Goal: Task Accomplishment & Management: Manage account settings

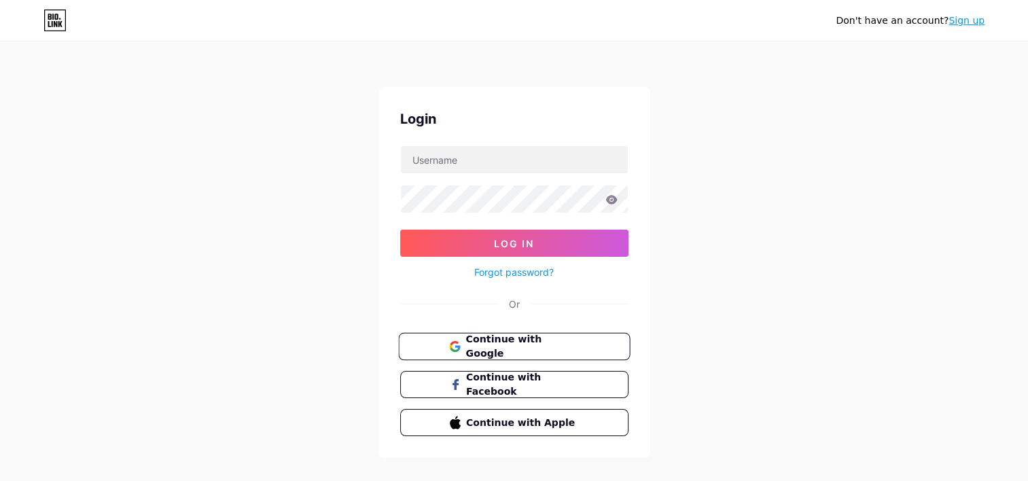
click at [503, 348] on span "Continue with Google" at bounding box center [521, 346] width 113 height 29
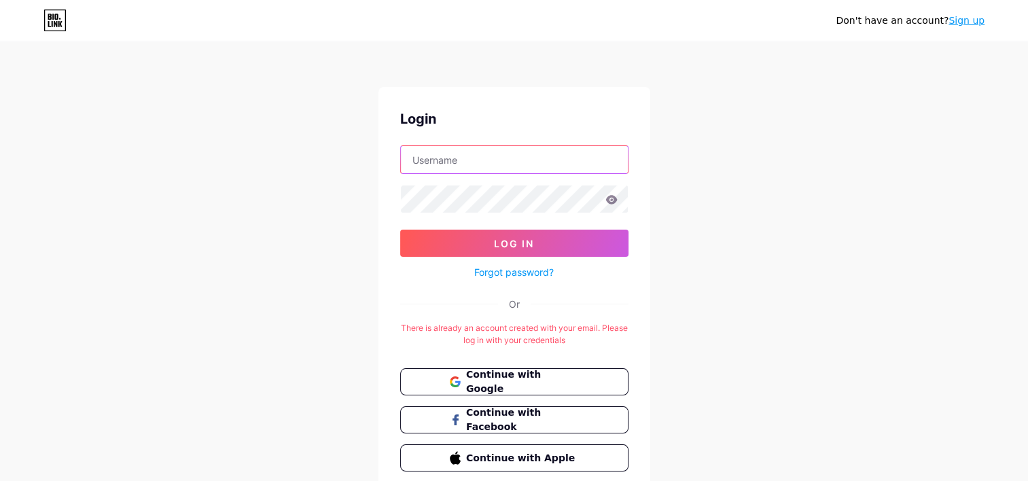
click at [494, 150] on input "text" at bounding box center [514, 159] width 227 height 27
type input "zengaze"
click at [400, 230] on button "Log In" at bounding box center [514, 243] width 228 height 27
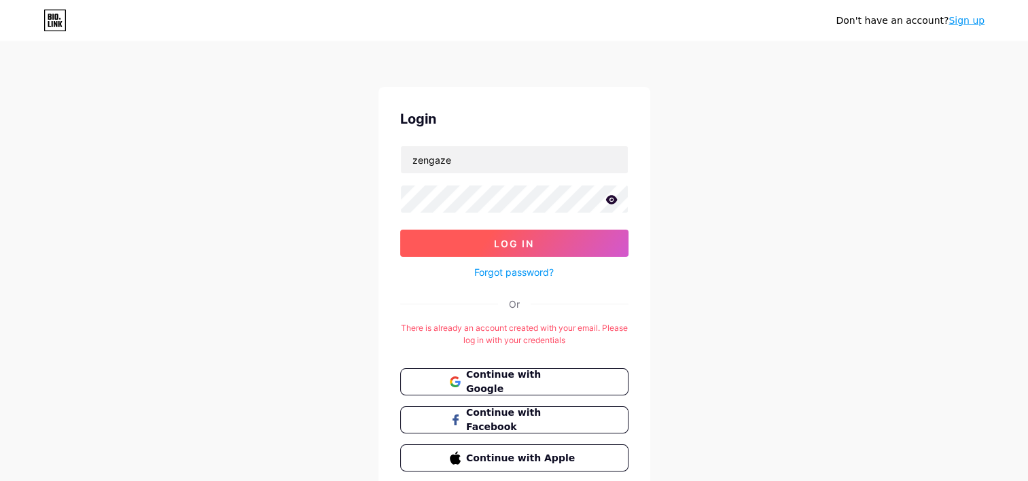
click at [465, 251] on button "Log In" at bounding box center [514, 243] width 228 height 27
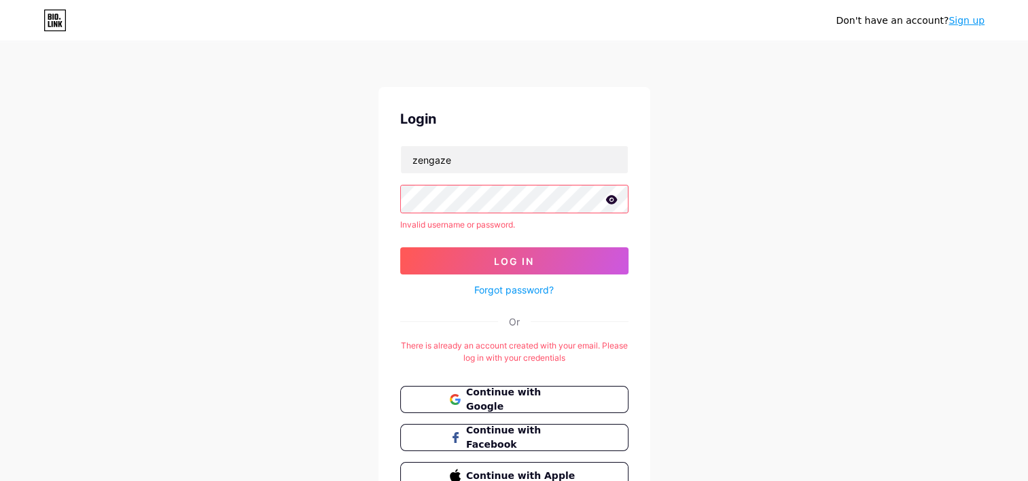
click at [611, 201] on icon at bounding box center [611, 199] width 12 height 9
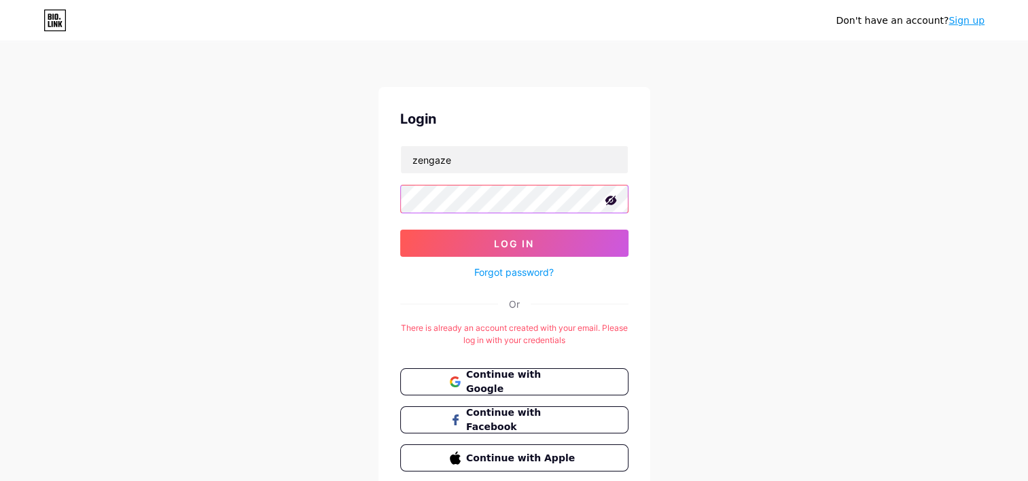
click at [400, 230] on button "Log In" at bounding box center [514, 243] width 228 height 27
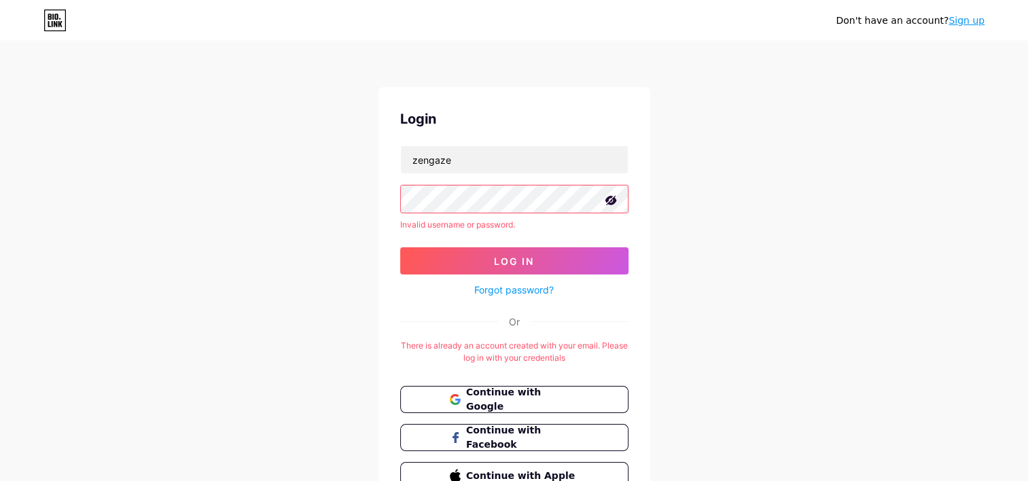
click at [484, 294] on link "Forgot password?" at bounding box center [513, 290] width 79 height 14
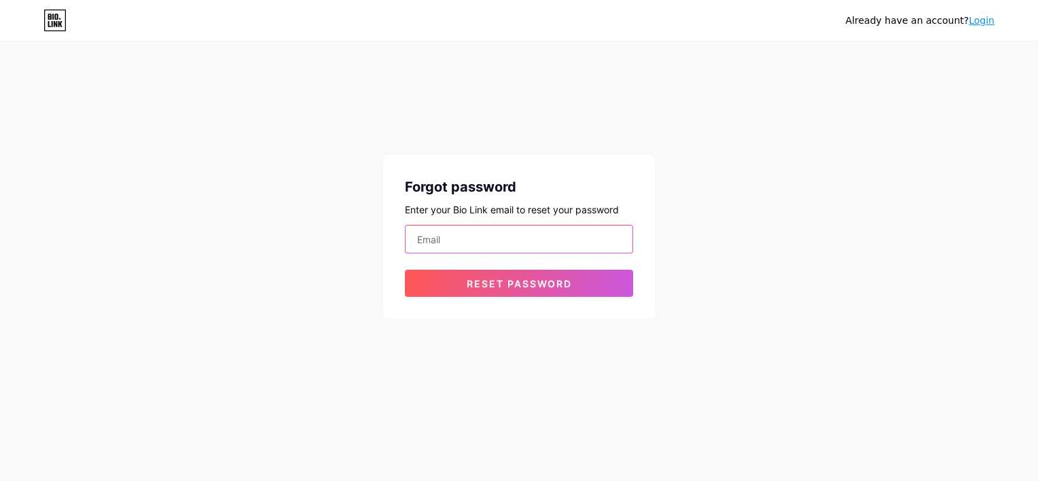
click at [450, 240] on input "email" at bounding box center [519, 239] width 227 height 27
type input "[EMAIL_ADDRESS][DOMAIN_NAME]"
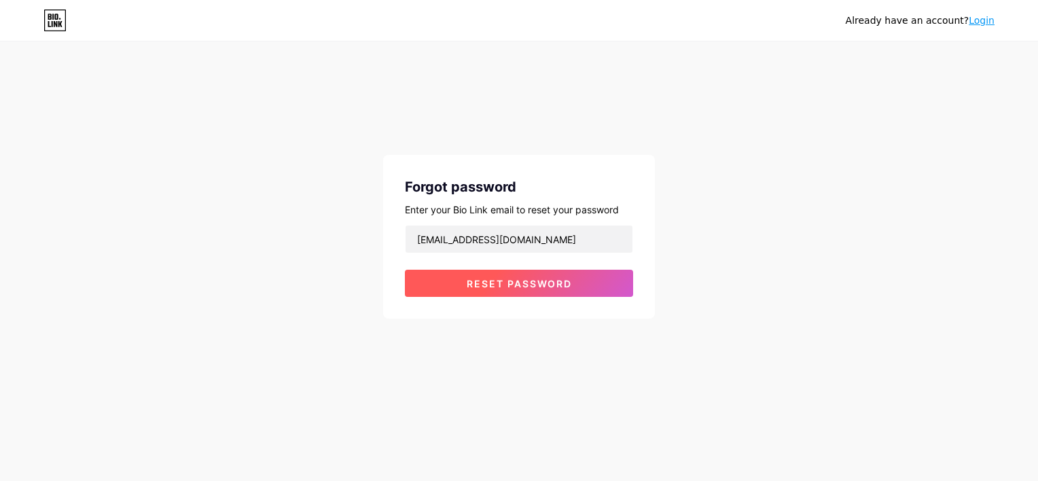
click at [467, 286] on span "Reset password" at bounding box center [519, 284] width 105 height 12
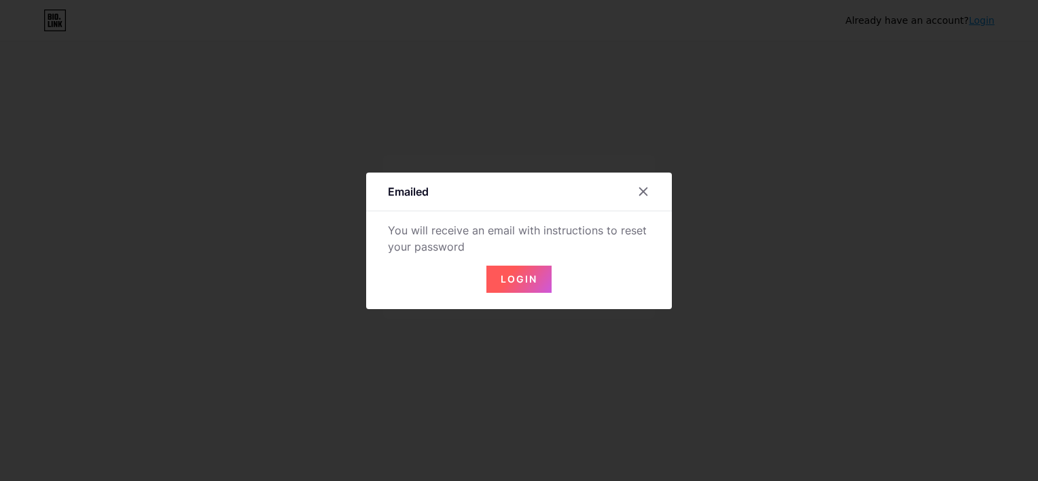
click at [508, 285] on button "Login" at bounding box center [518, 279] width 65 height 27
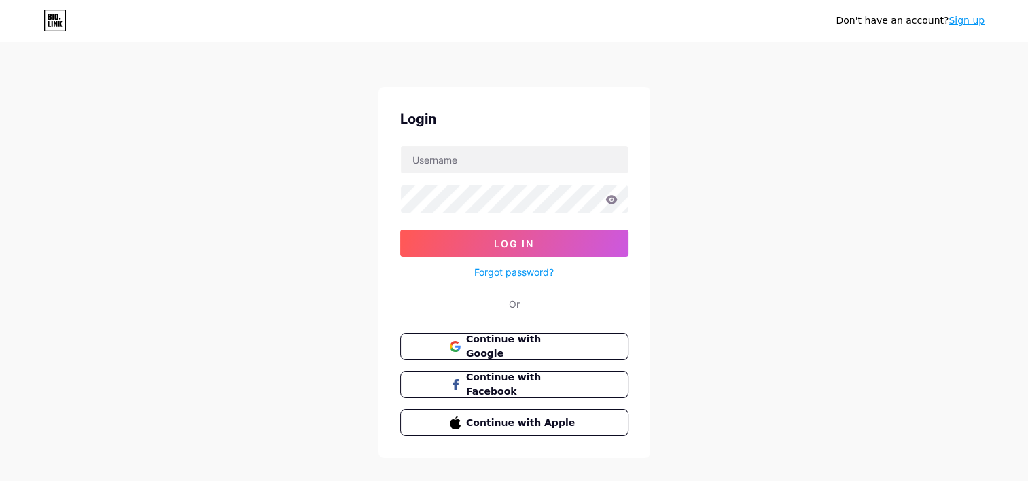
click at [531, 271] on link "Forgot password?" at bounding box center [513, 272] width 79 height 14
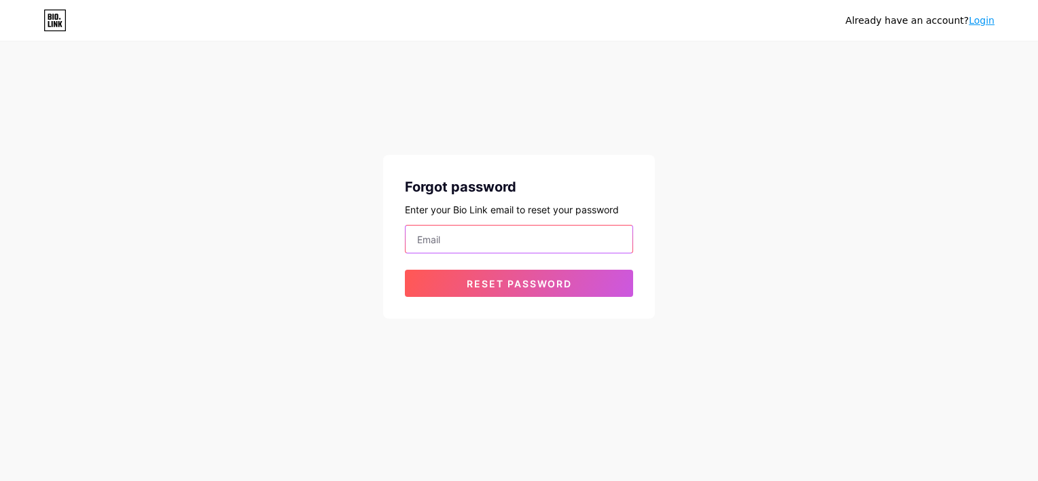
click at [454, 236] on input "email" at bounding box center [519, 239] width 227 height 27
type input "[EMAIL_ADDRESS][DOMAIN_NAME]"
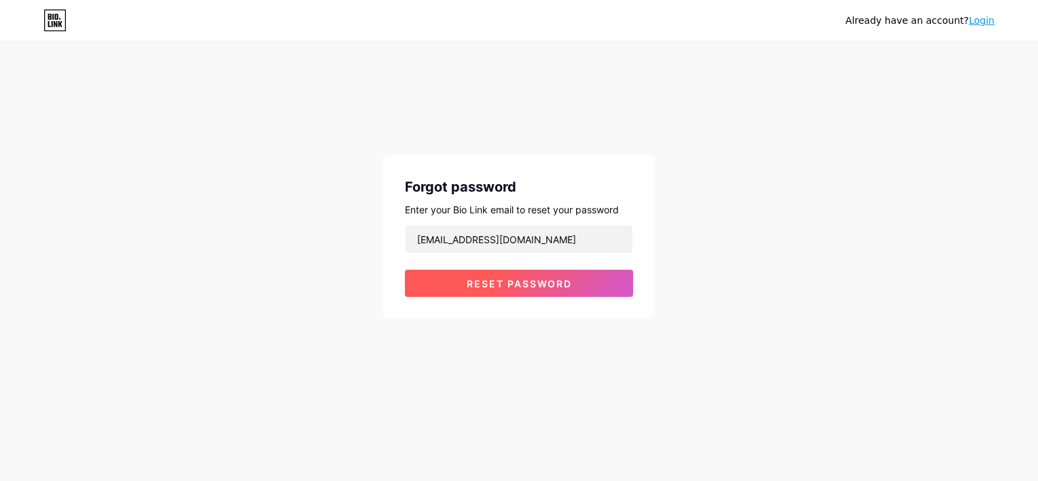
click at [457, 279] on button "Reset password" at bounding box center [519, 283] width 228 height 27
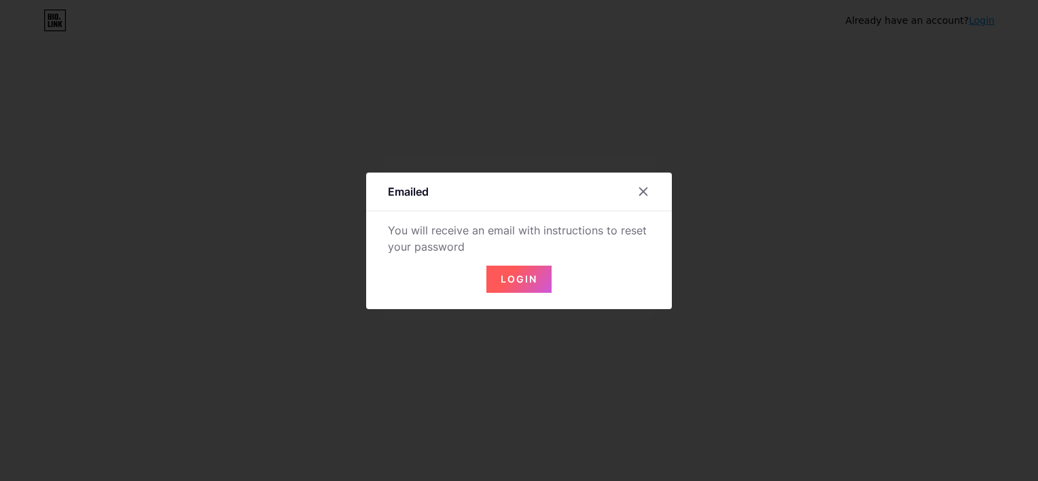
click at [527, 279] on span "Login" at bounding box center [519, 279] width 37 height 12
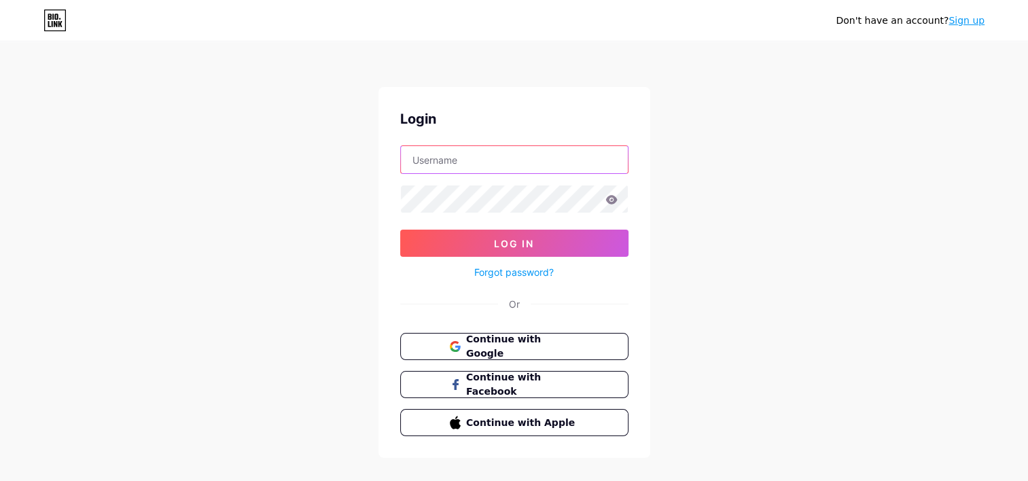
click at [462, 162] on input "text" at bounding box center [514, 159] width 227 height 27
click at [700, 255] on div "Don't have an account? Sign up Login Log In Forgot password? Or Continue with G…" at bounding box center [514, 250] width 1028 height 501
click at [571, 347] on span "Continue with Google" at bounding box center [521, 346] width 113 height 29
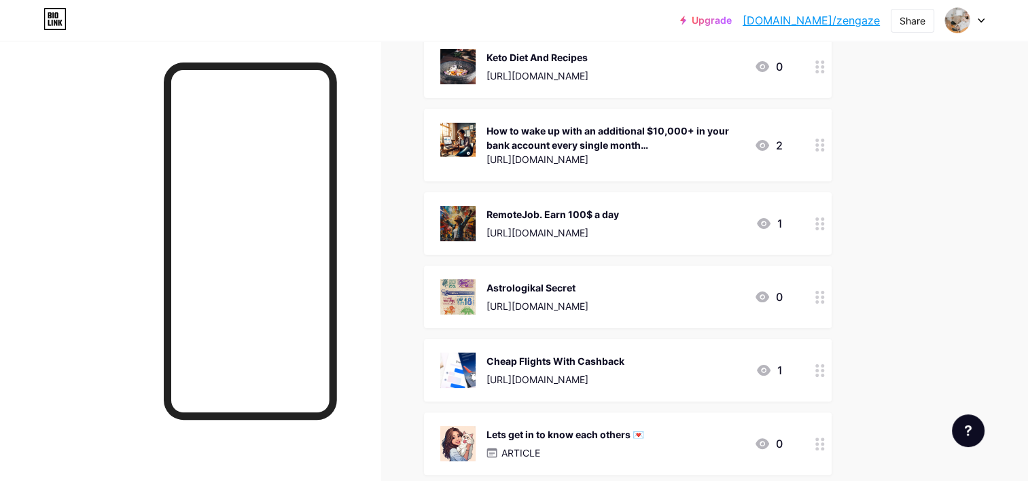
scroll to position [272, 0]
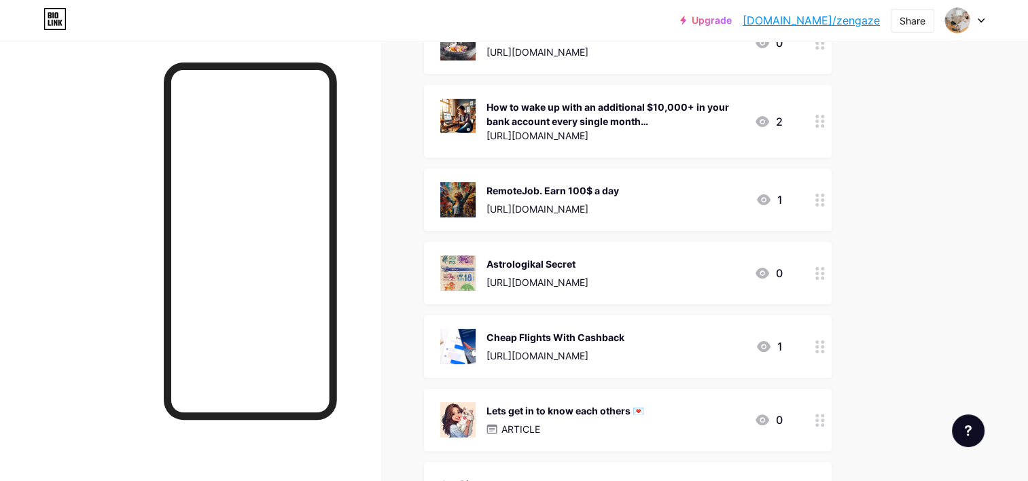
click at [557, 344] on div "Cheap Flights With Cashback https://wayaway.tp.st/27QYvyj7" at bounding box center [555, 346] width 138 height 35
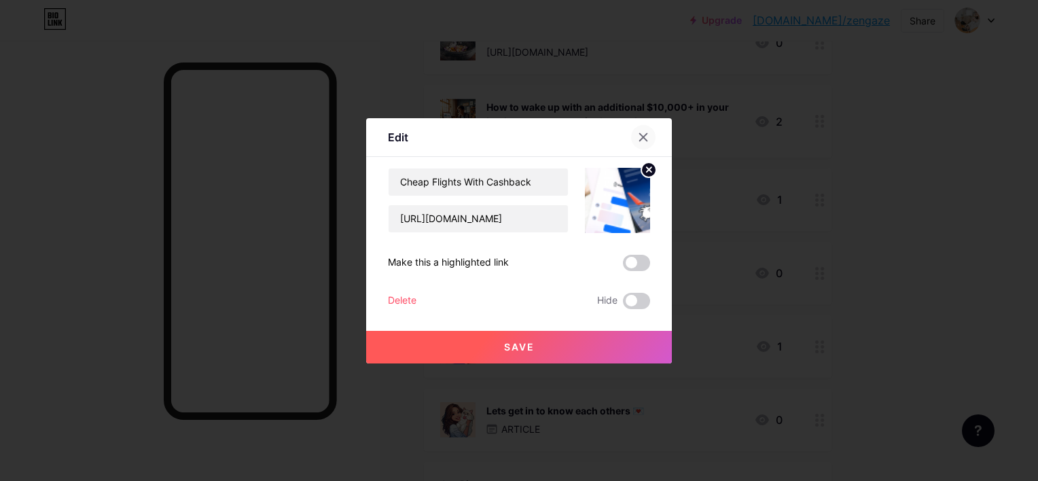
click at [645, 137] on icon at bounding box center [643, 137] width 11 height 11
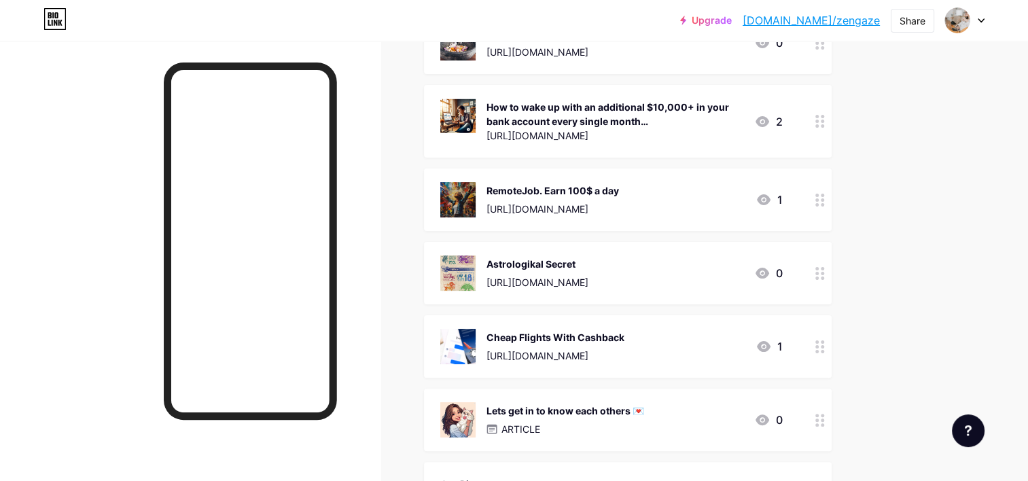
click at [590, 359] on div "https://wayaway.tp.st/27QYvyj7" at bounding box center [555, 355] width 138 height 14
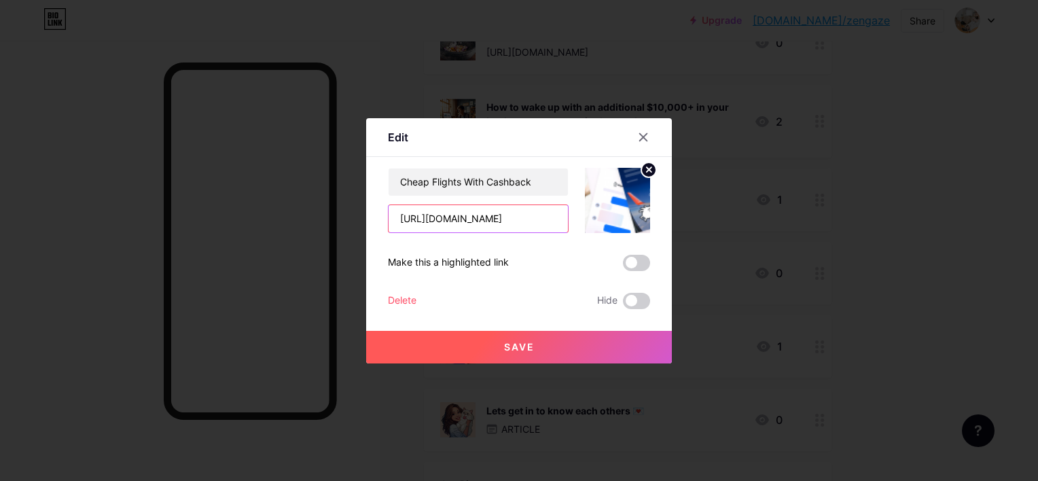
click at [520, 223] on input "https://wayaway.tp.st/27QYvyj7" at bounding box center [478, 218] width 179 height 27
drag, startPoint x: 545, startPoint y: 218, endPoint x: 390, endPoint y: 223, distance: 155.6
click at [381, 223] on div "Edit Content YouTube Play YouTube video without leaving your page. ADD Vimeo Pl…" at bounding box center [519, 240] width 306 height 245
click at [643, 133] on icon at bounding box center [643, 137] width 11 height 11
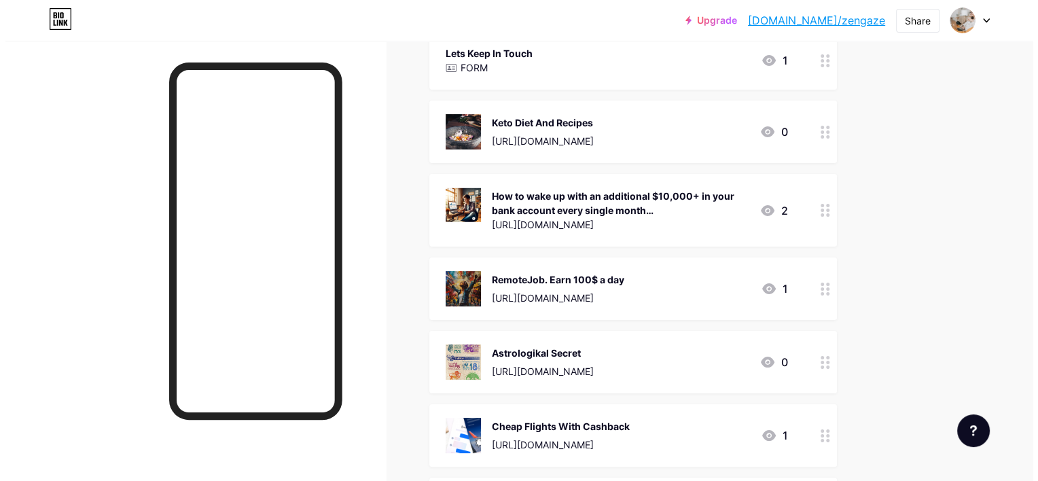
scroll to position [115, 0]
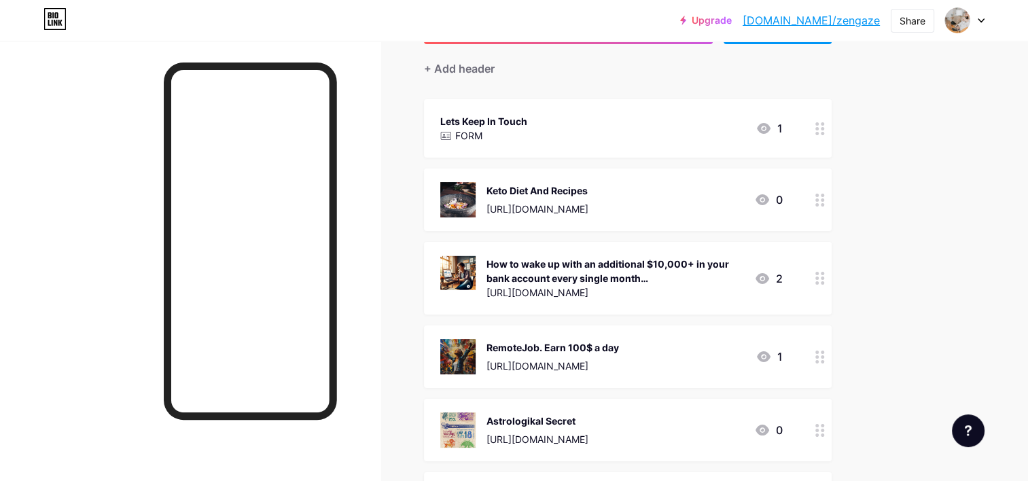
click at [555, 120] on div "Lets Keep In Touch FORM 1" at bounding box center [611, 128] width 342 height 31
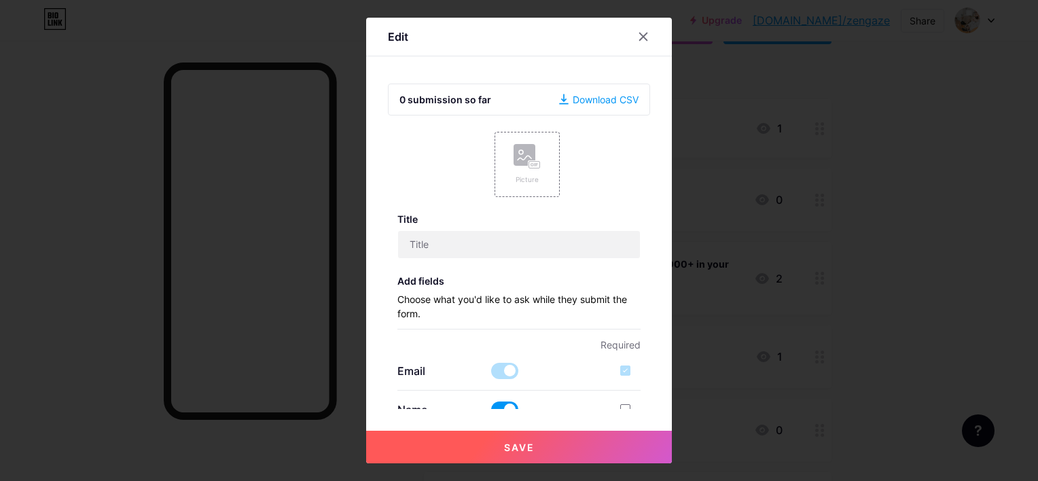
type input "Lets Keep In Touch"
type textarea "Thanks"
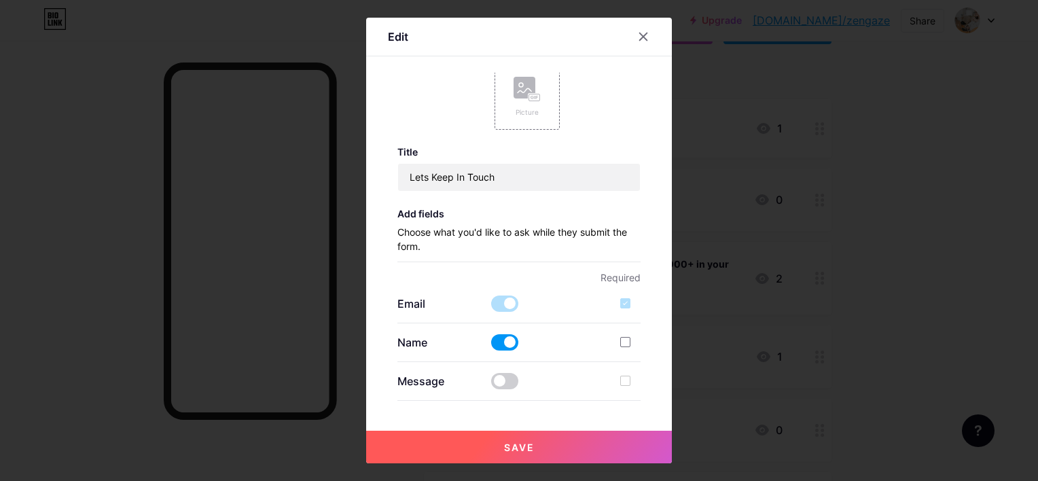
scroll to position [68, 0]
click at [498, 302] on span at bounding box center [504, 303] width 27 height 16
click at [505, 304] on span at bounding box center [504, 303] width 27 height 16
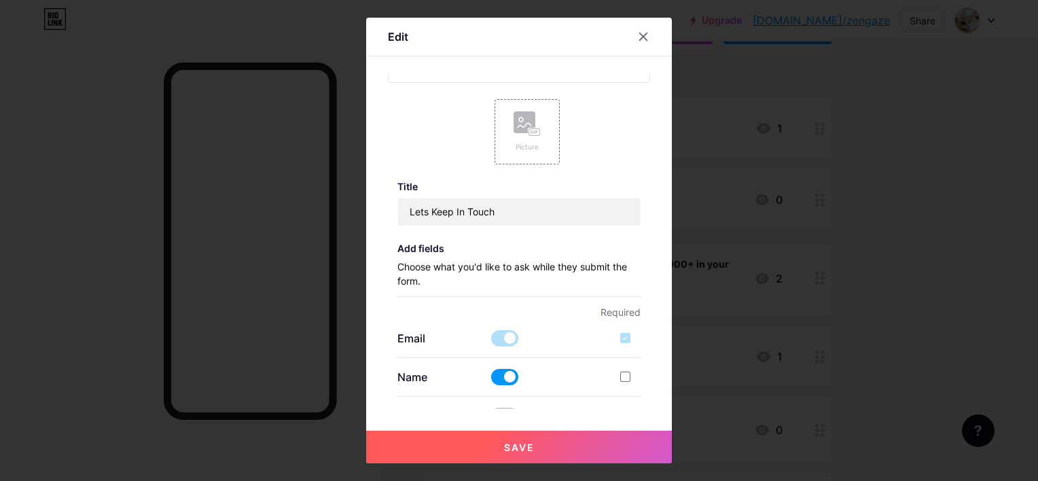
scroll to position [0, 0]
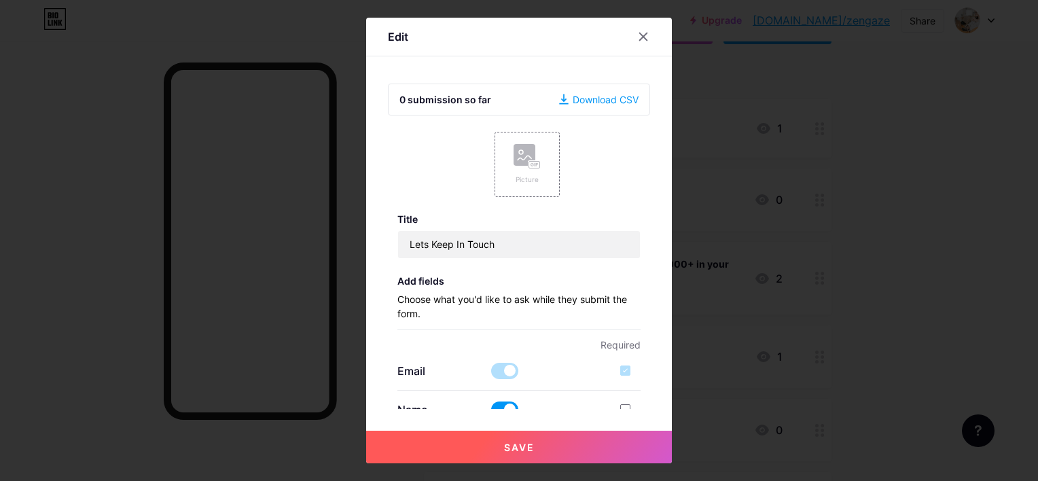
click at [603, 98] on div "Download CSV" at bounding box center [598, 99] width 79 height 14
click at [534, 166] on rect at bounding box center [534, 164] width 11 height 7
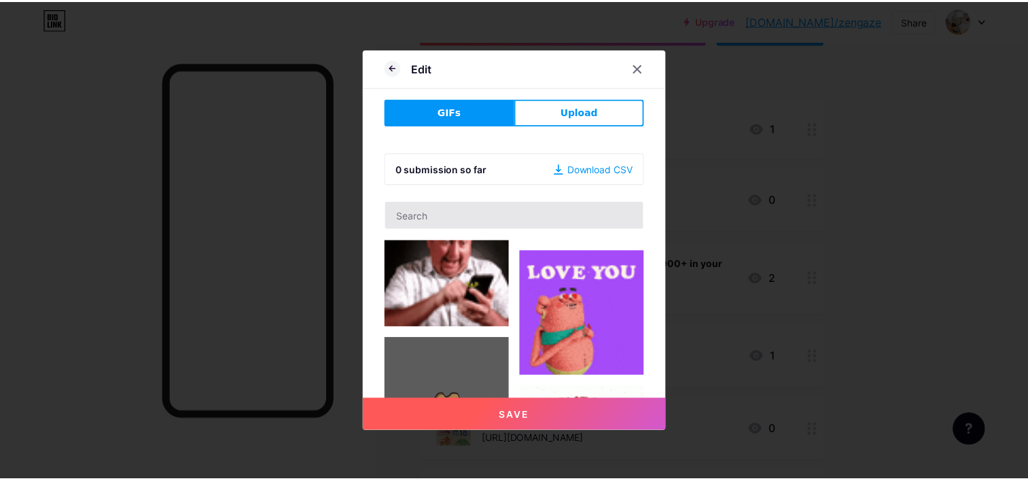
scroll to position [951, 0]
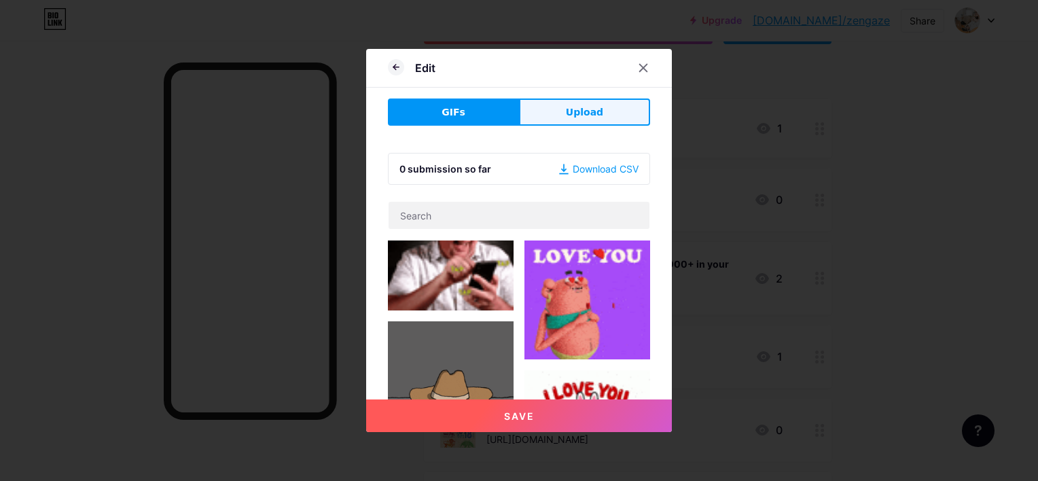
click at [592, 116] on span "Upload" at bounding box center [584, 112] width 37 height 14
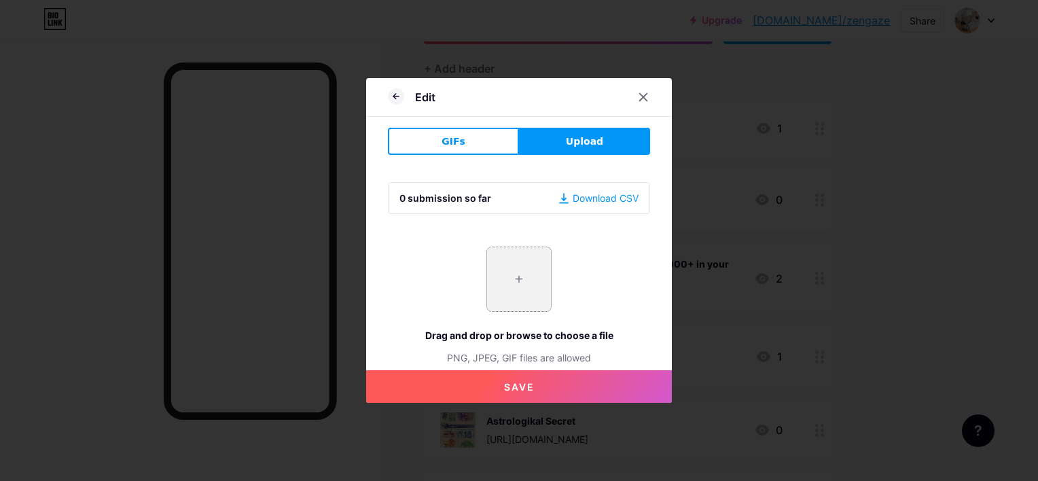
click at [520, 286] on input "file" at bounding box center [519, 279] width 64 height 64
type input "C:\fakepath\Skärmbild_7-9-2025_204744_www.happysmilespro.com.jpeg"
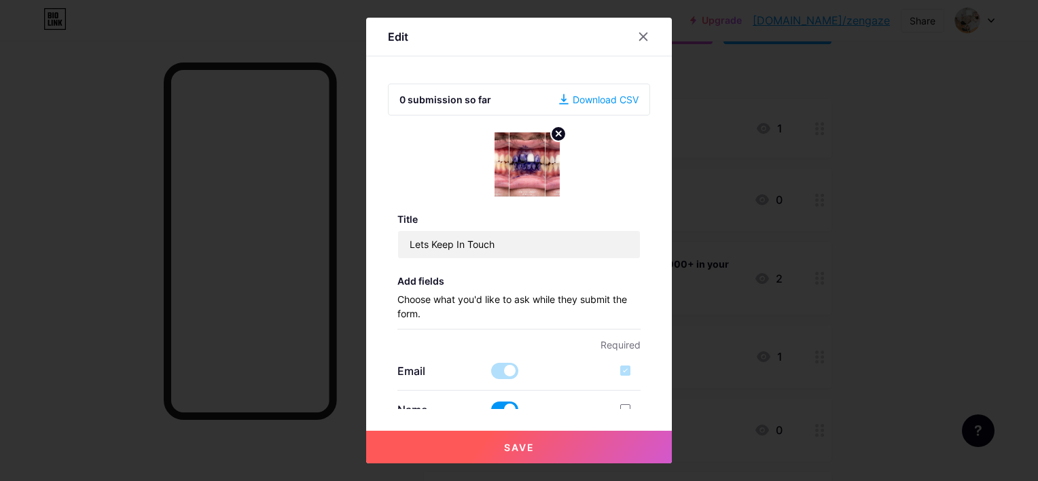
click at [558, 135] on circle at bounding box center [558, 133] width 15 height 15
click at [643, 38] on icon at bounding box center [643, 36] width 11 height 11
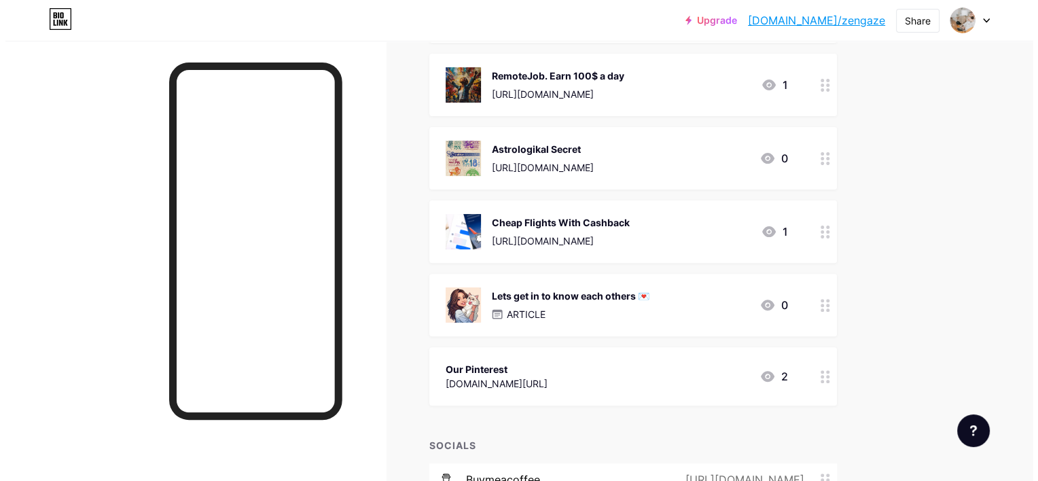
scroll to position [590, 0]
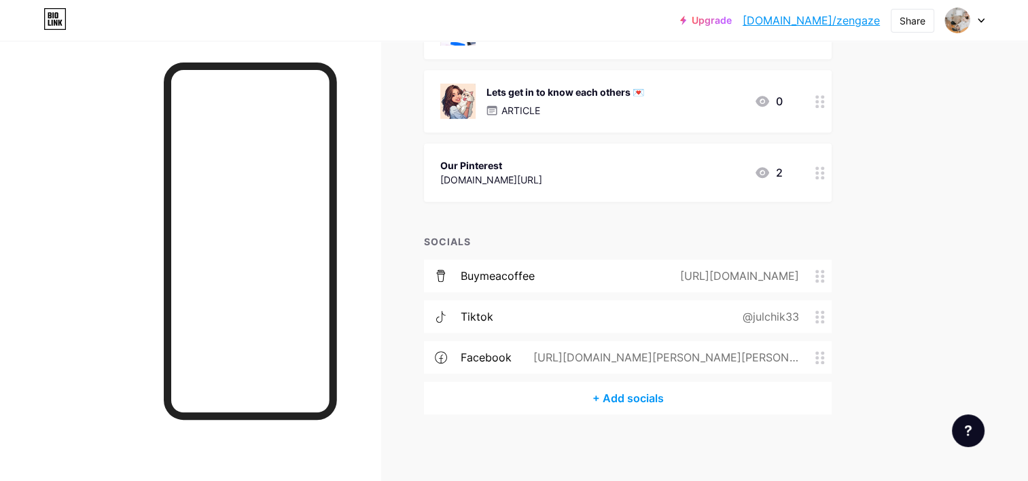
click at [627, 399] on div "+ Add socials" at bounding box center [628, 398] width 408 height 33
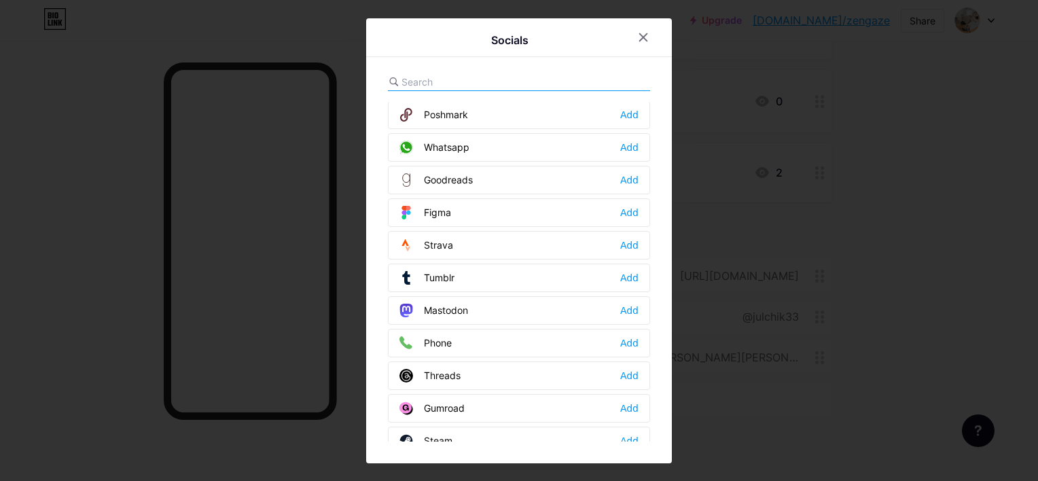
scroll to position [1212, 0]
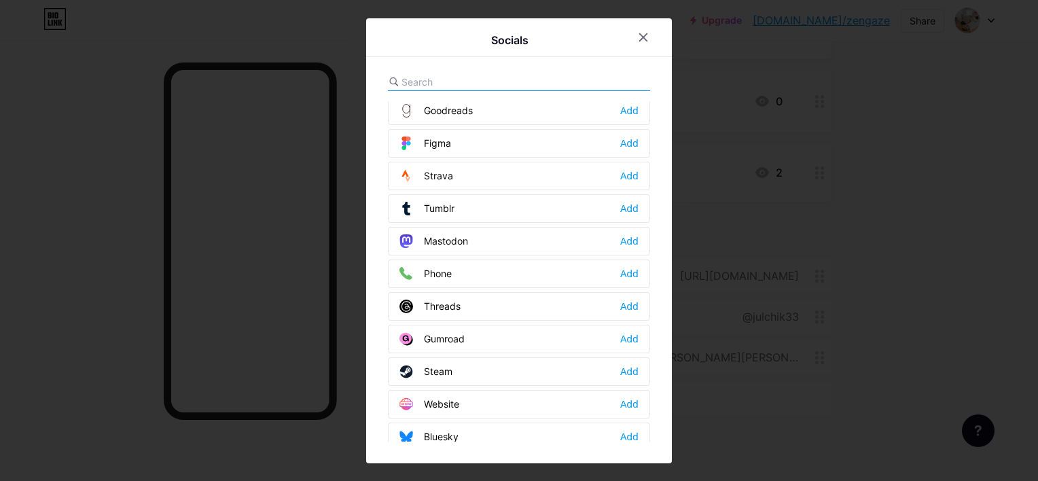
click at [446, 397] on div "Website" at bounding box center [429, 404] width 60 height 14
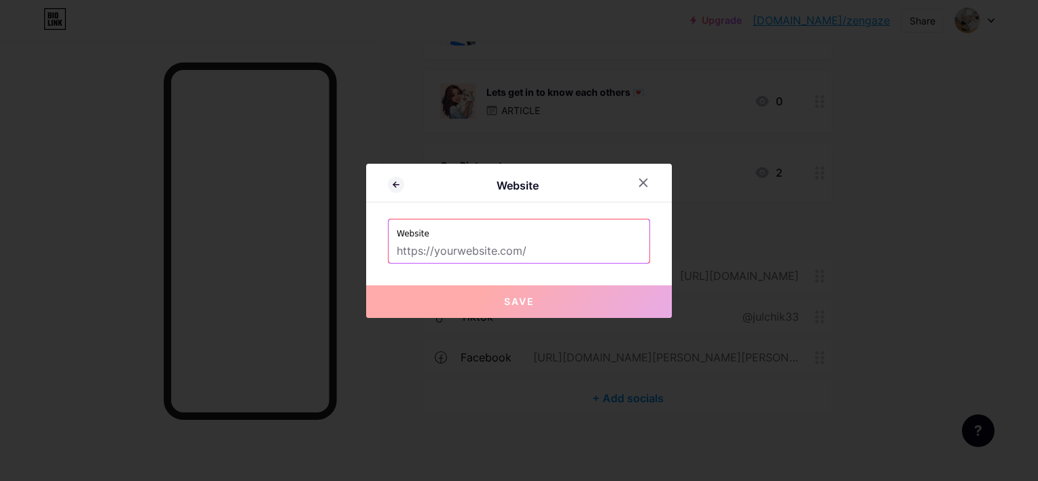
drag, startPoint x: 534, startPoint y: 249, endPoint x: 393, endPoint y: 247, distance: 141.3
click at [393, 247] on div "Website" at bounding box center [519, 240] width 261 height 43
paste input "https://thealignedsoul.blogspot.com/"
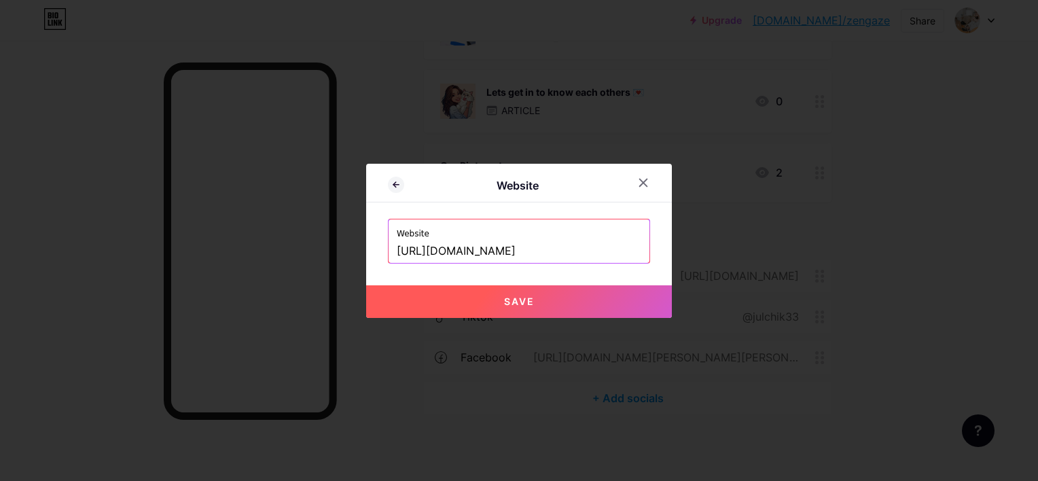
type input "https://thealignedsoul.blogspot.com"
click at [545, 306] on button "Save" at bounding box center [519, 301] width 306 height 33
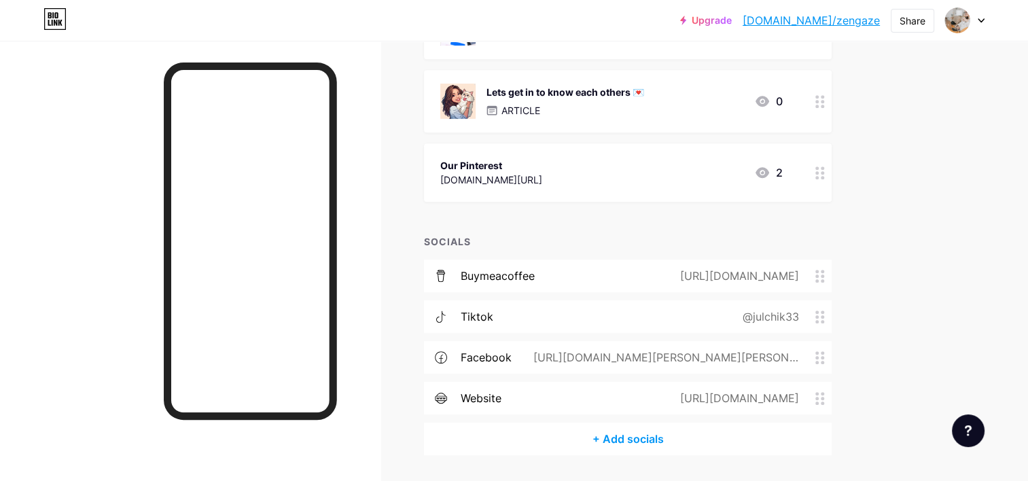
click at [681, 399] on div "https://thealignedsoul.blogspot.com" at bounding box center [736, 398] width 157 height 16
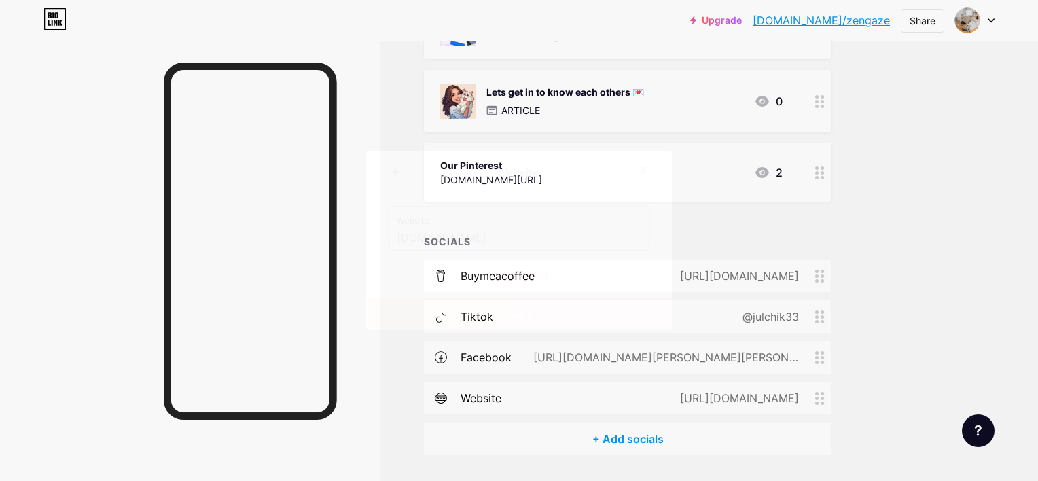
click at [638, 167] on icon at bounding box center [643, 169] width 11 height 11
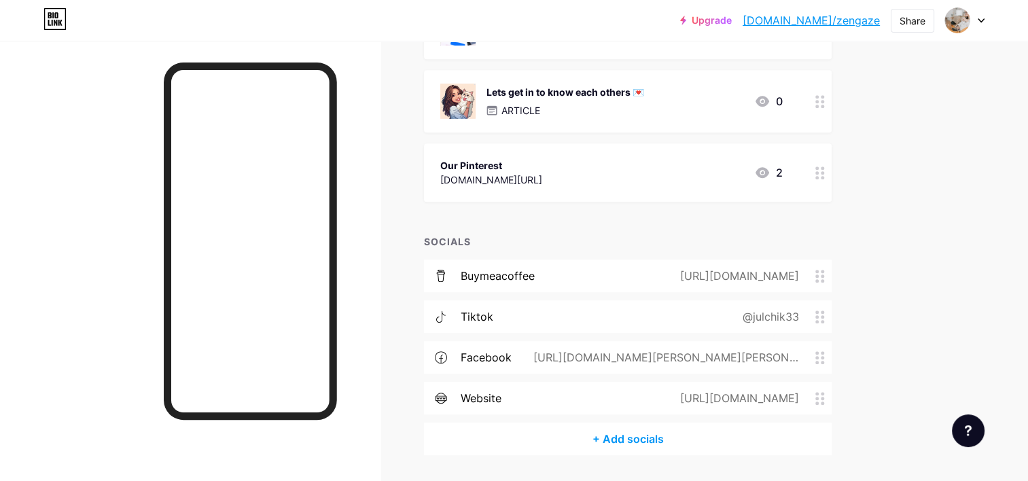
click at [637, 433] on div "+ Add socials" at bounding box center [628, 439] width 408 height 33
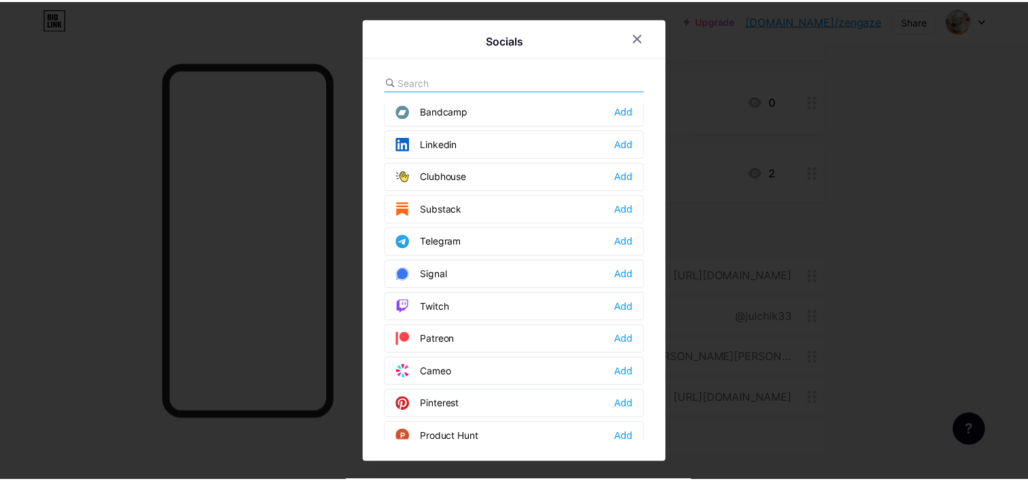
scroll to position [465, 0]
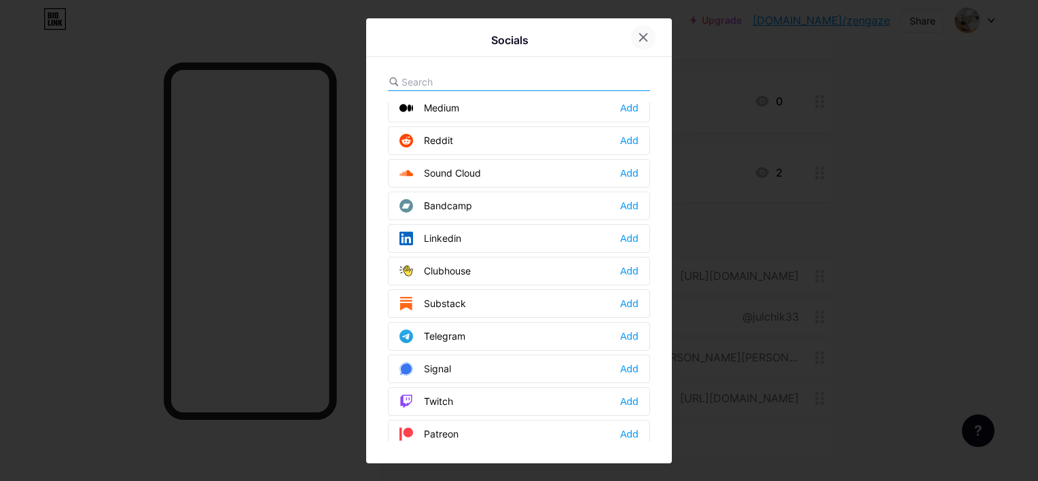
click at [644, 38] on icon at bounding box center [643, 36] width 7 height 7
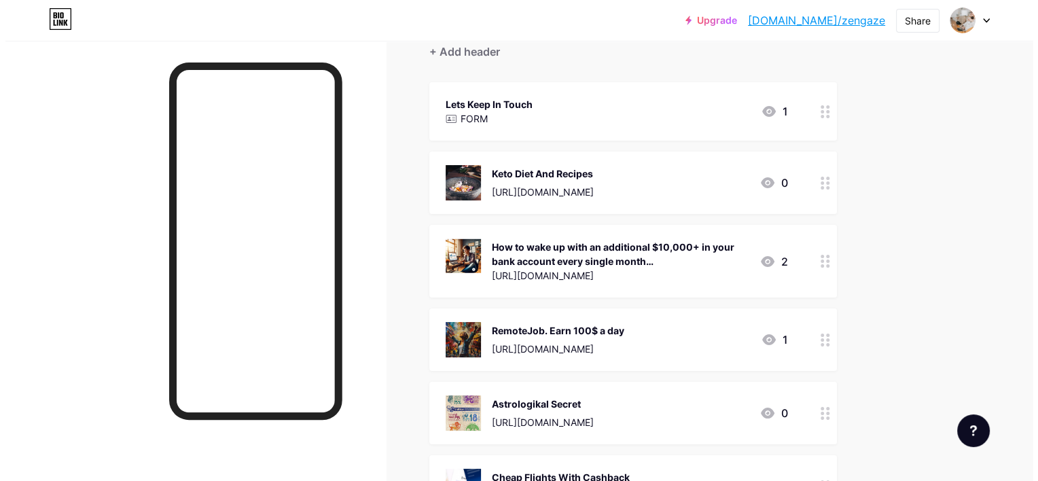
scroll to position [47, 0]
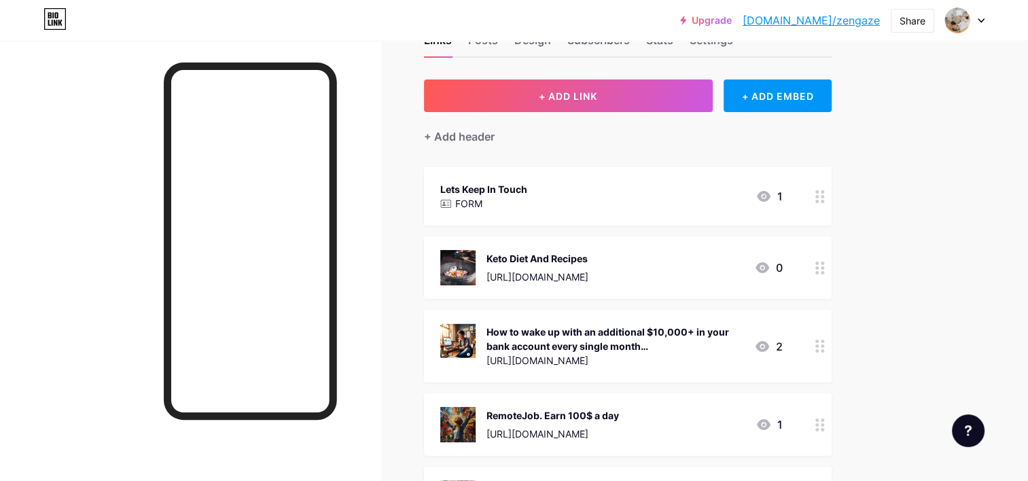
click at [551, 193] on div "Lets Keep In Touch FORM 1" at bounding box center [611, 196] width 342 height 31
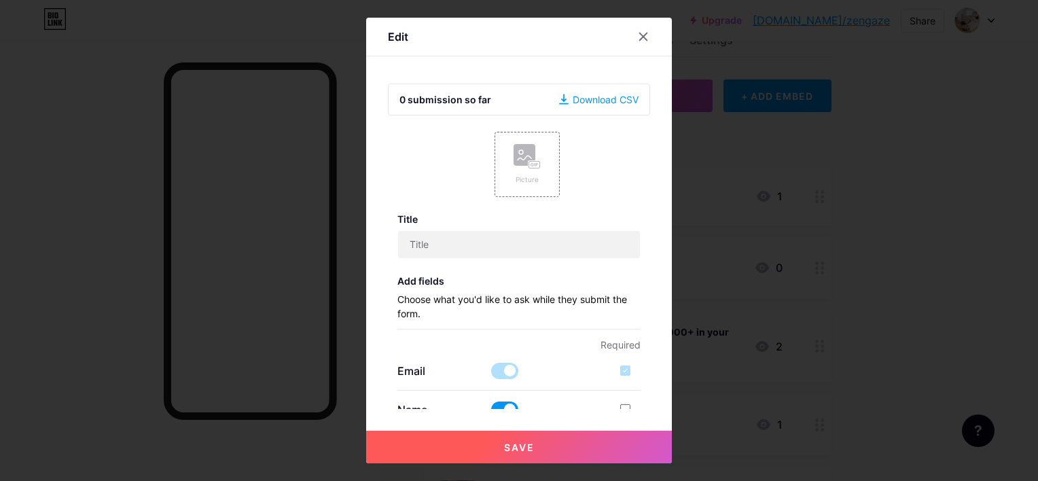
type input "Lets Keep In Touch"
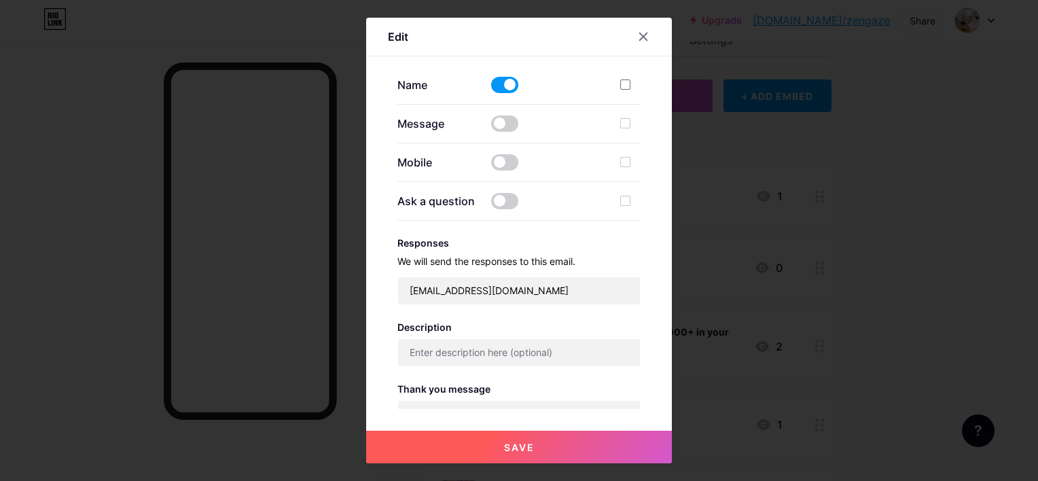
scroll to position [408, 0]
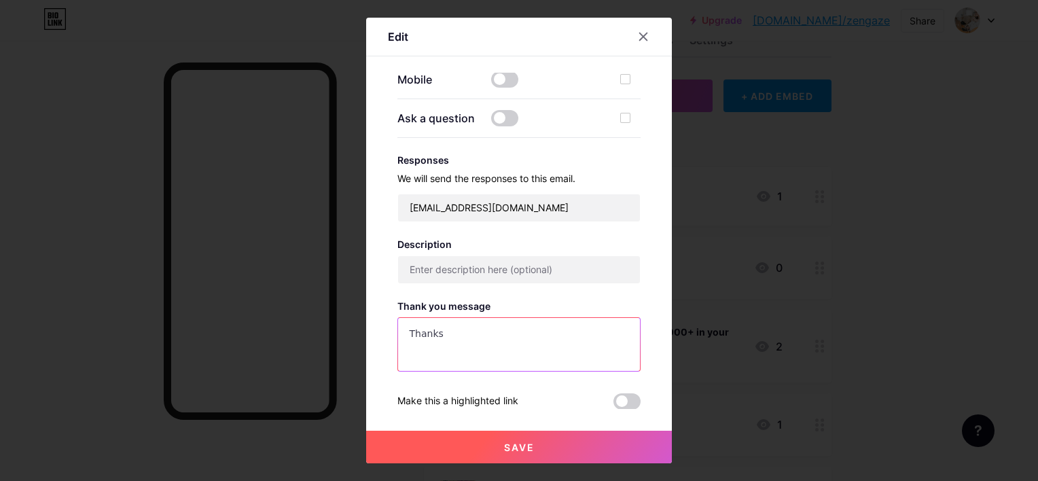
click at [475, 341] on textarea "Thanks" at bounding box center [519, 345] width 243 height 54
type textarea "T"
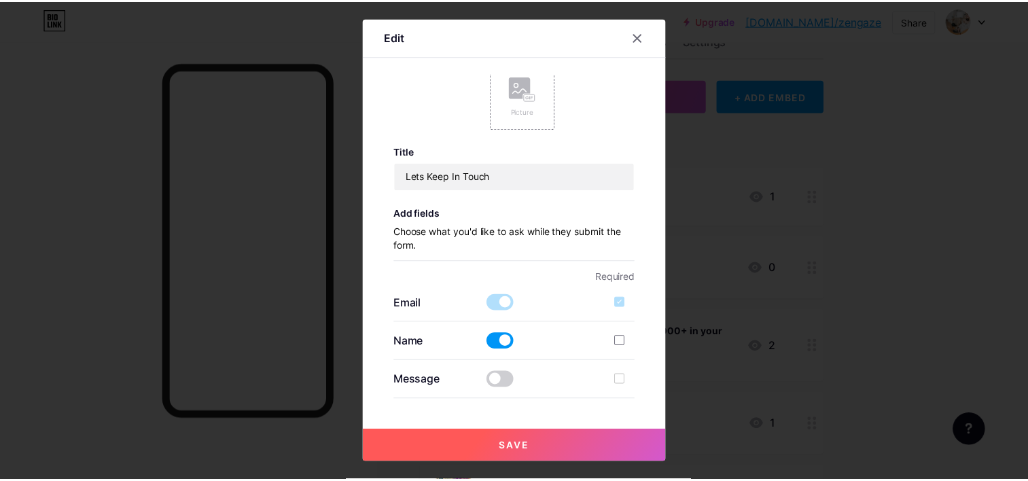
scroll to position [0, 0]
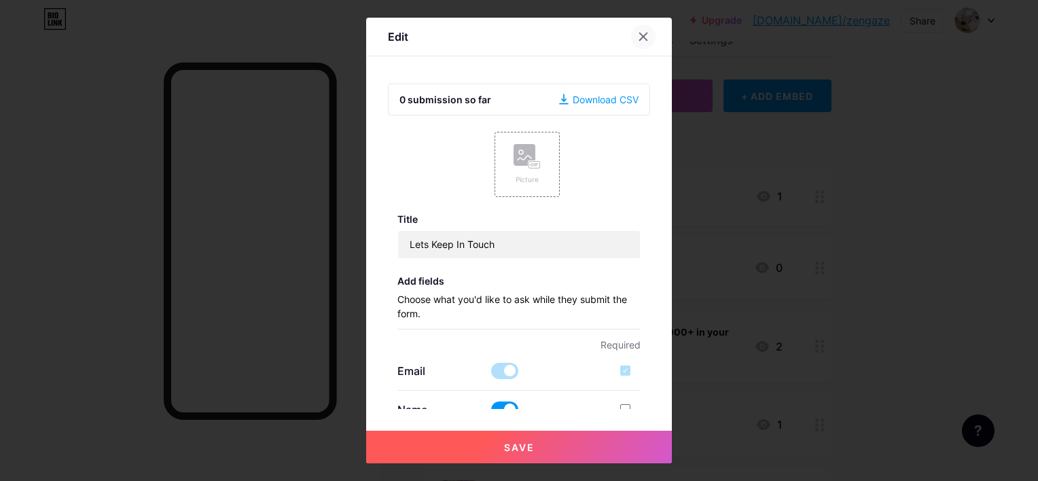
click at [647, 35] on icon at bounding box center [643, 36] width 11 height 11
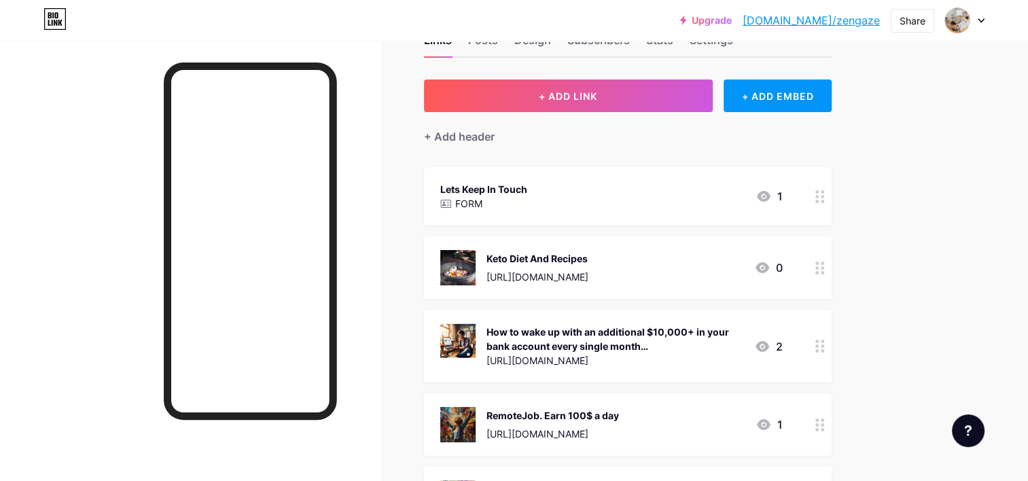
click at [442, 204] on icon at bounding box center [445, 203] width 11 height 11
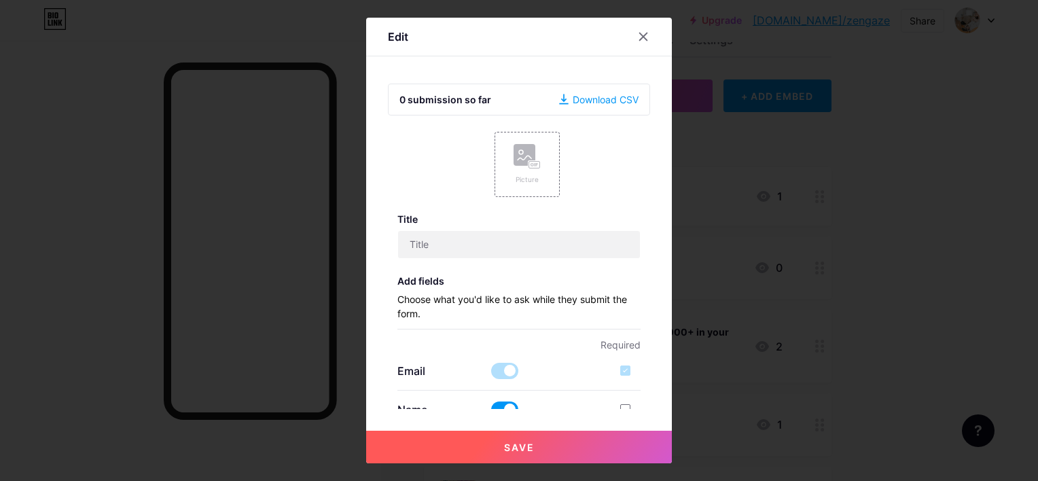
type input "Lets Keep In Touch"
type textarea "Thanks"
click at [647, 34] on icon at bounding box center [643, 36] width 11 height 11
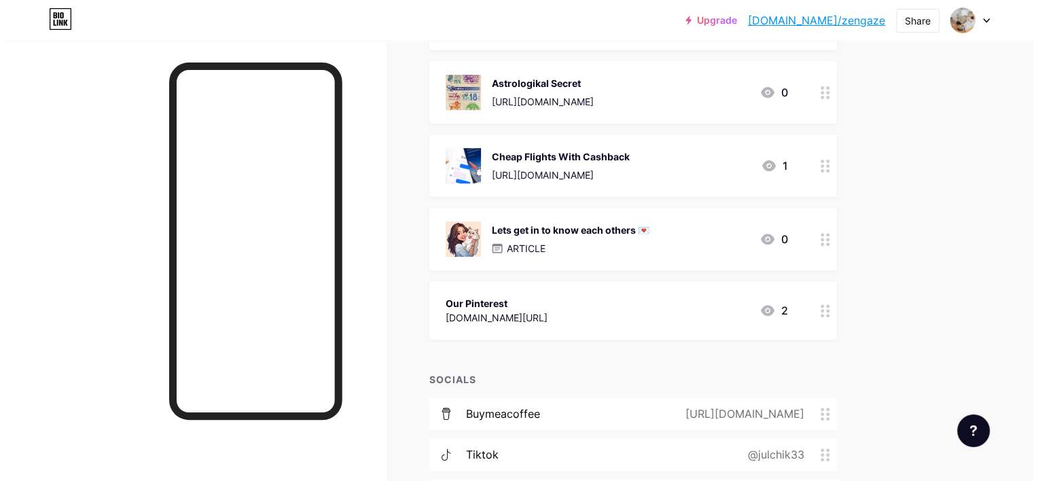
scroll to position [590, 0]
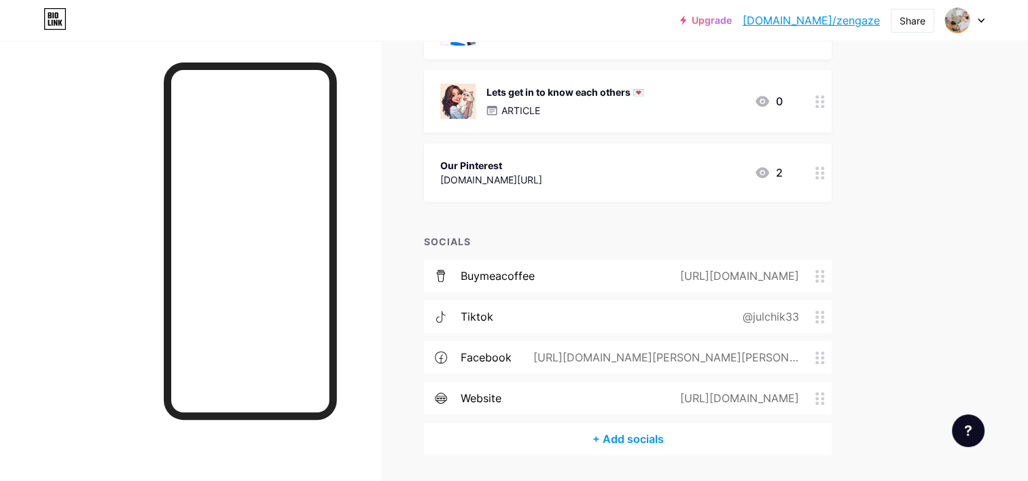
click at [590, 92] on div "Lets get in to know each others 💌" at bounding box center [565, 92] width 158 height 14
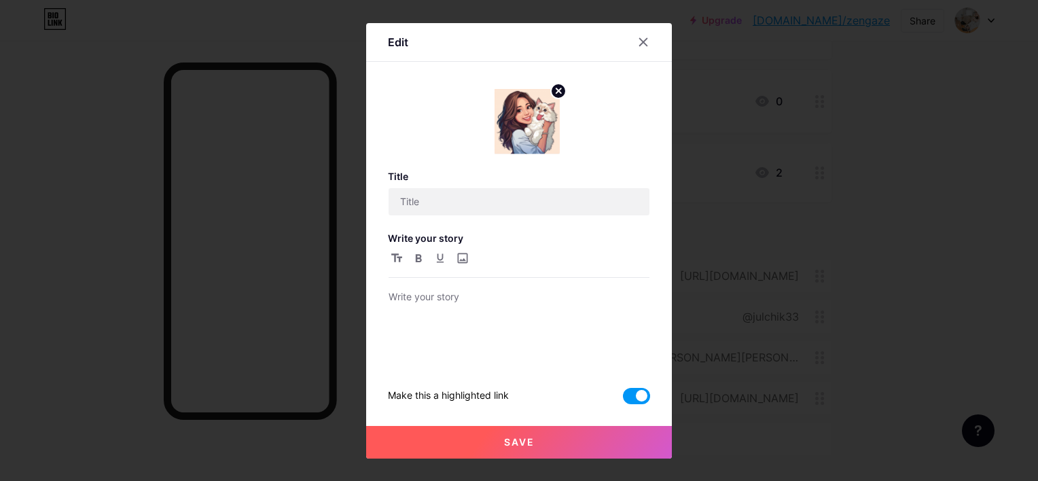
type input "Lets get in to know each others 💌"
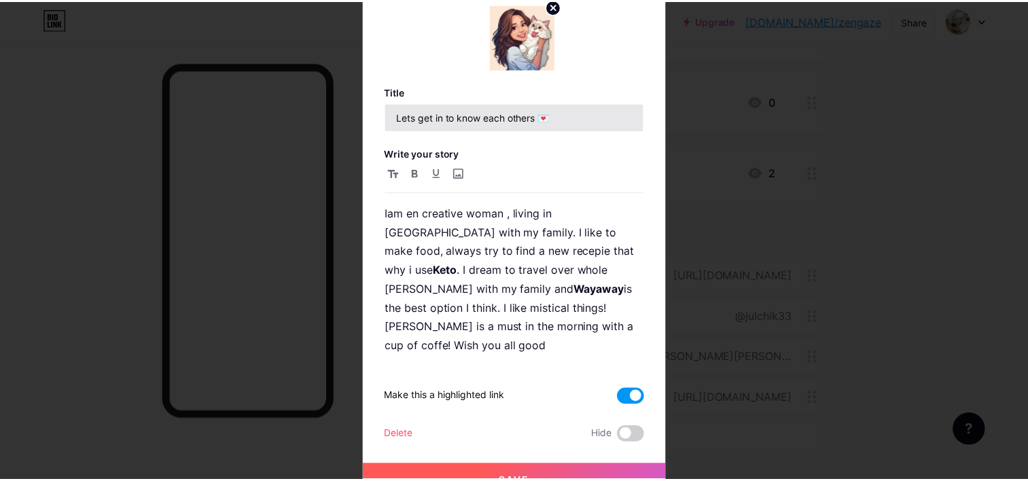
scroll to position [0, 0]
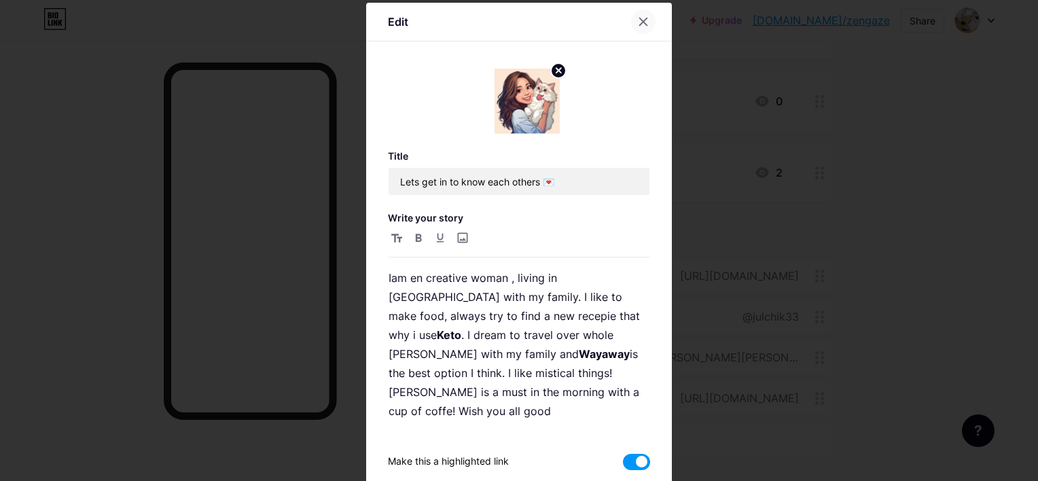
click at [640, 22] on icon at bounding box center [643, 21] width 7 height 7
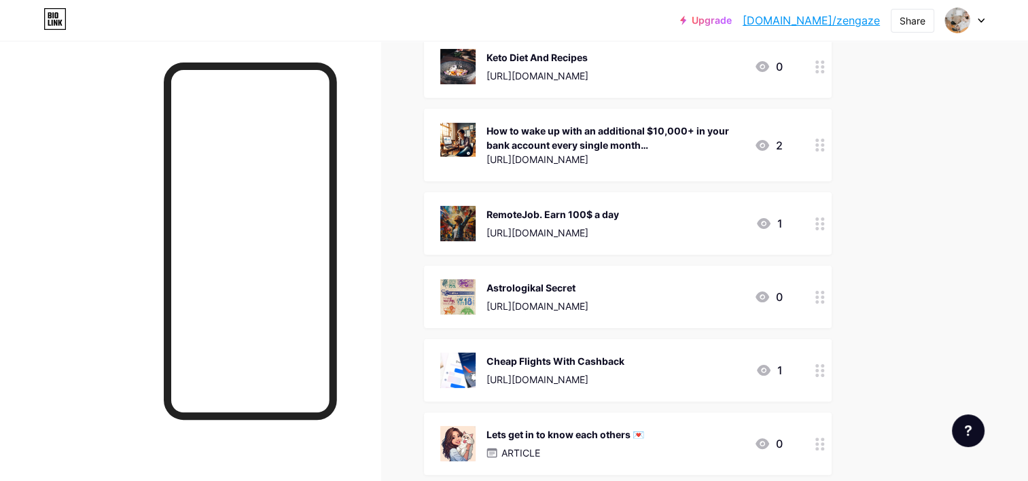
scroll to position [251, 0]
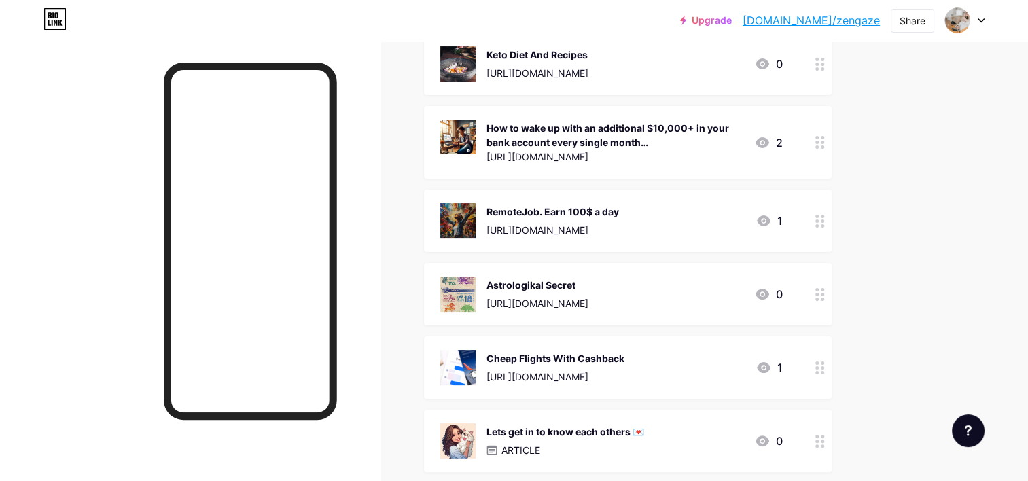
click at [525, 429] on div "Lets get in to know each others 💌" at bounding box center [565, 432] width 158 height 14
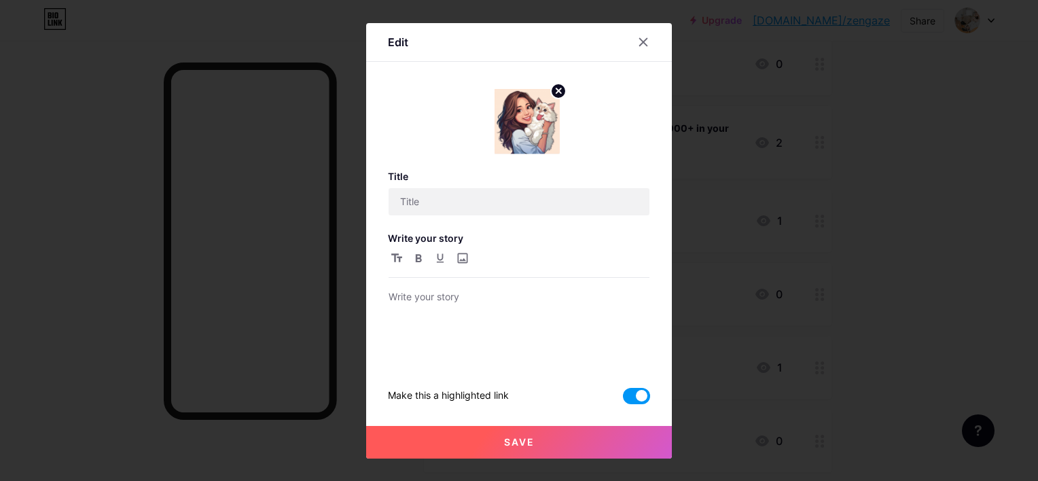
type input "Lets get in to know each others 💌"
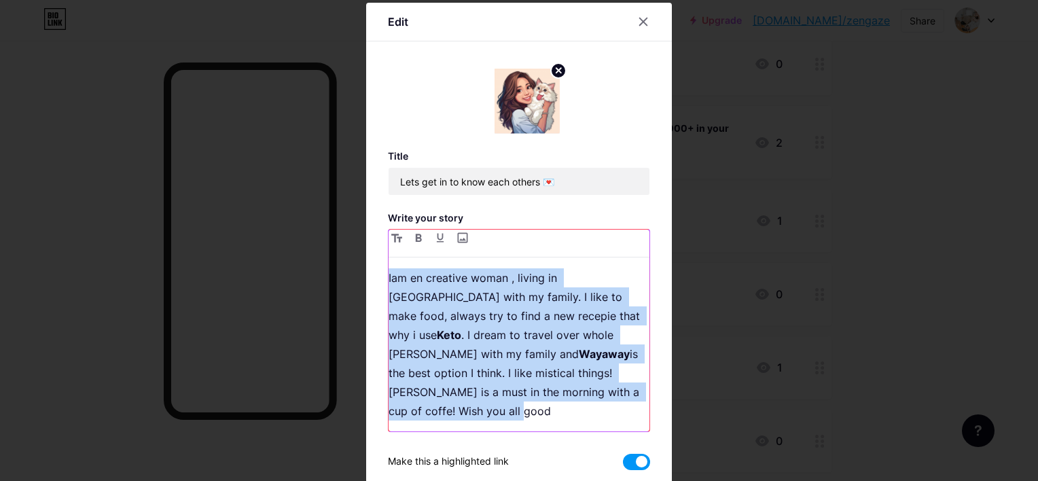
drag, startPoint x: 384, startPoint y: 274, endPoint x: 507, endPoint y: 399, distance: 175.3
click at [507, 399] on p "Iam en creative woman , living in Sweden with my family. I like to make food, a…" at bounding box center [519, 344] width 261 height 152
copy p "Iam en creative woman , living in Sweden with my family. I like to make food, a…"
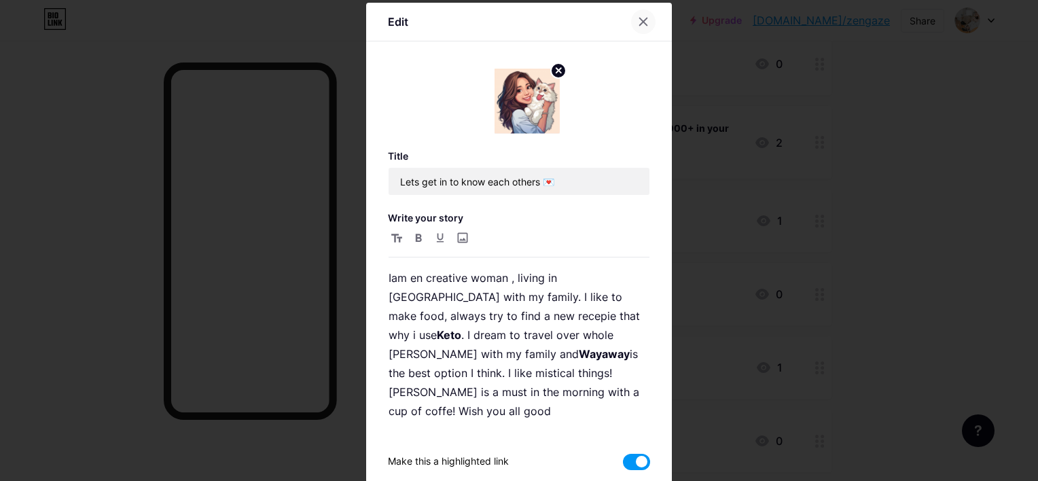
click at [638, 22] on icon at bounding box center [643, 21] width 11 height 11
